Goal: Task Accomplishment & Management: Use online tool/utility

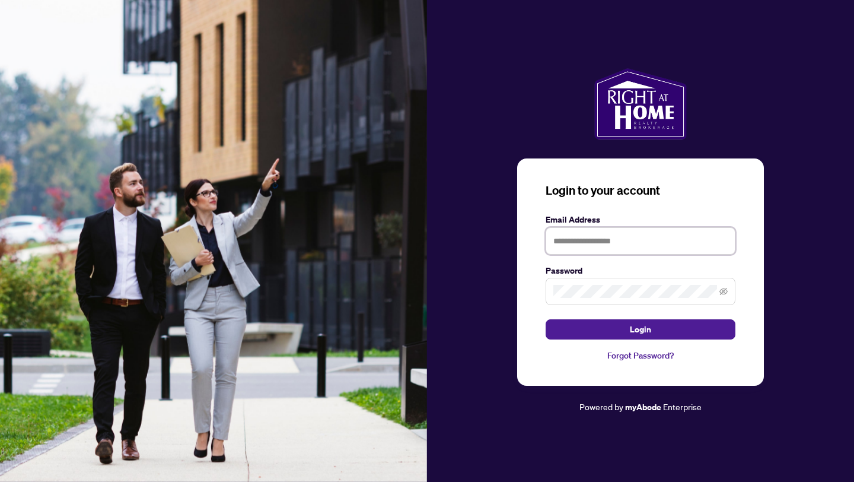
click at [603, 238] on input "text" at bounding box center [641, 240] width 190 height 27
type input "**********"
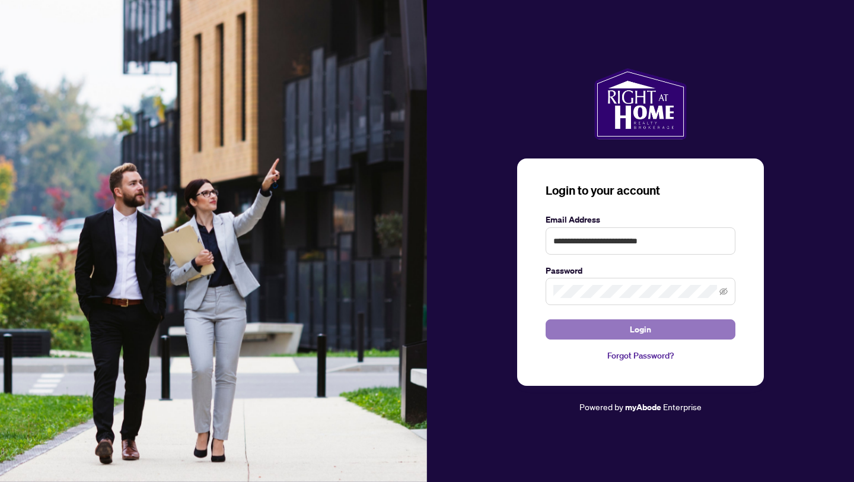
click at [636, 321] on span "Login" at bounding box center [640, 329] width 21 height 19
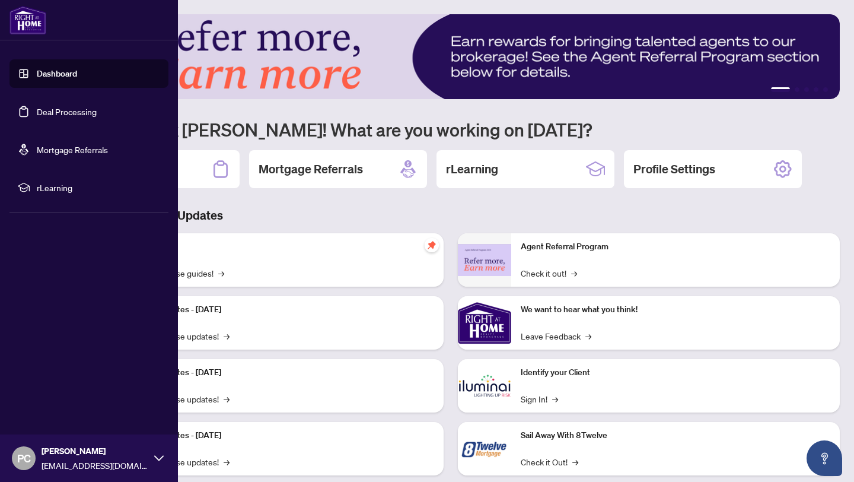
click at [37, 112] on link "Deal Processing" at bounding box center [67, 111] width 60 height 11
